Goal: Task Accomplishment & Management: Manage account settings

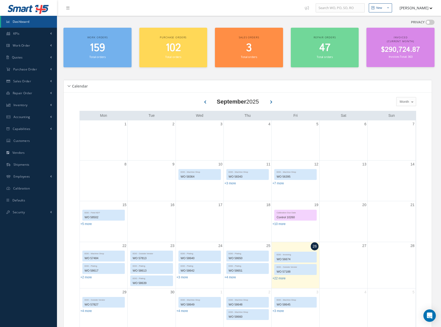
click at [411, 8] on button "[PERSON_NAME]" at bounding box center [413, 8] width 38 height 10
click at [399, 52] on link "Logout" at bounding box center [411, 52] width 41 height 9
click at [399, 52] on span "$290,724.87" at bounding box center [400, 50] width 39 height 10
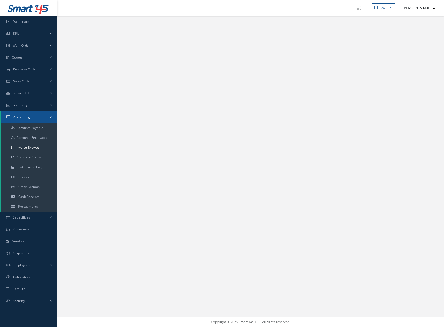
select select "25"
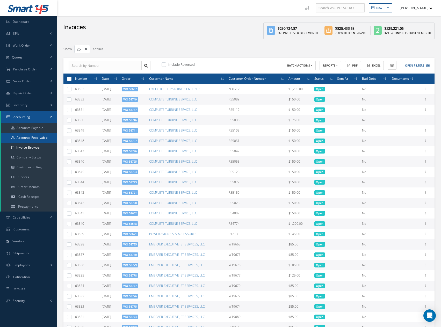
click at [29, 137] on link "Accounts Receivable" at bounding box center [29, 138] width 56 height 10
